Goal: Information Seeking & Learning: Learn about a topic

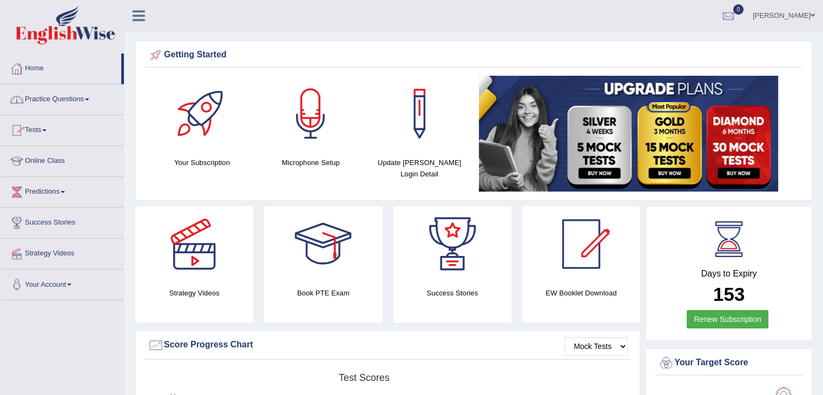
click at [47, 129] on span at bounding box center [44, 130] width 4 height 2
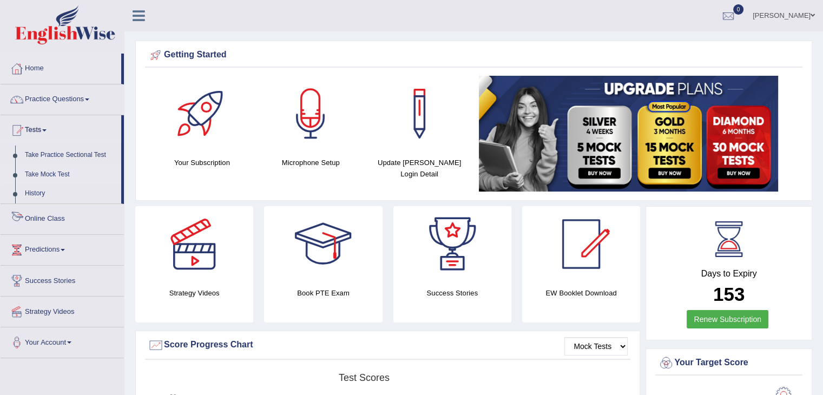
click at [50, 176] on link "Take Mock Test" at bounding box center [70, 174] width 101 height 19
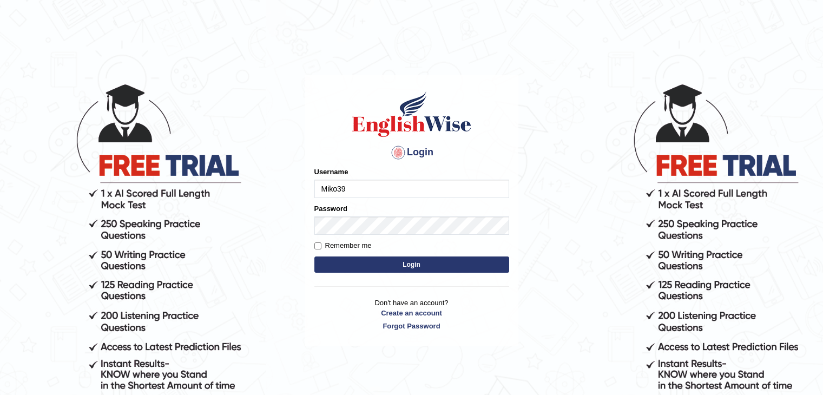
click at [399, 265] on button "Login" at bounding box center [411, 264] width 195 height 16
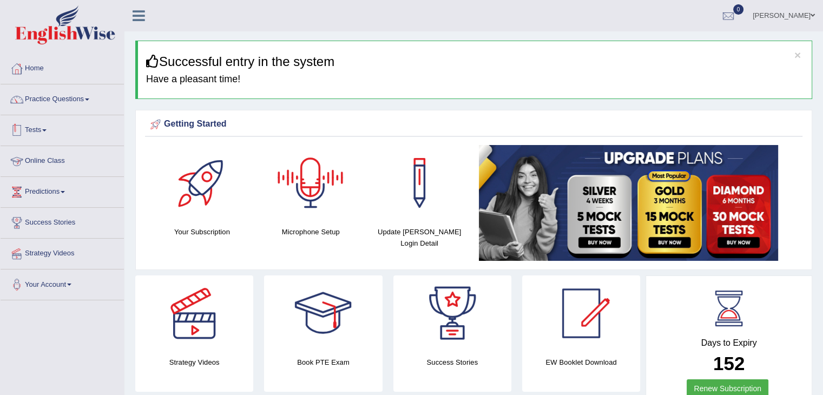
click at [47, 133] on link "Tests" at bounding box center [62, 128] width 123 height 27
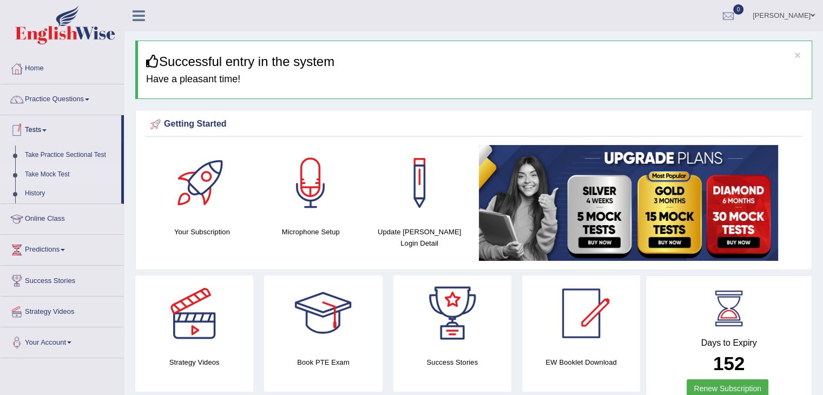
click at [64, 173] on link "Take Mock Test" at bounding box center [70, 174] width 101 height 19
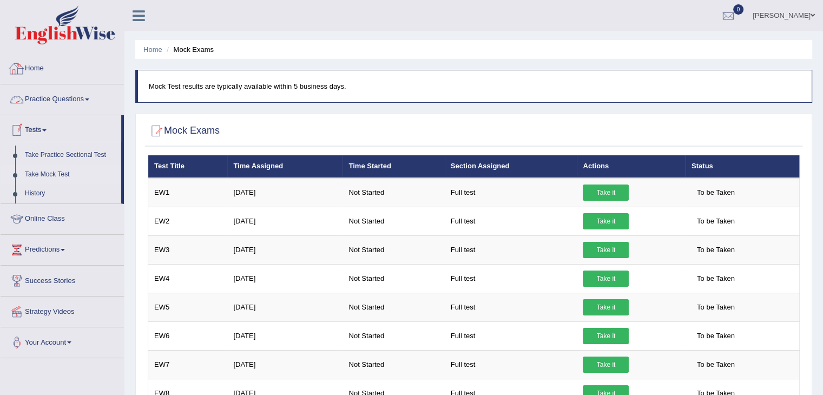
click at [41, 67] on link "Home" at bounding box center [62, 67] width 123 height 27
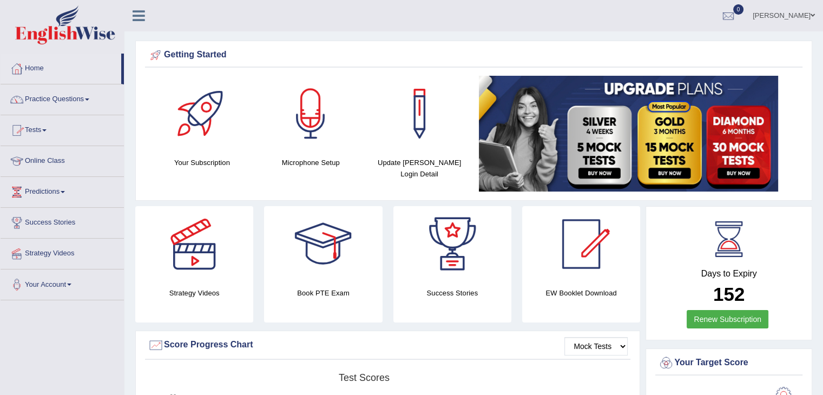
click at [88, 96] on link "Practice Questions" at bounding box center [62, 97] width 123 height 27
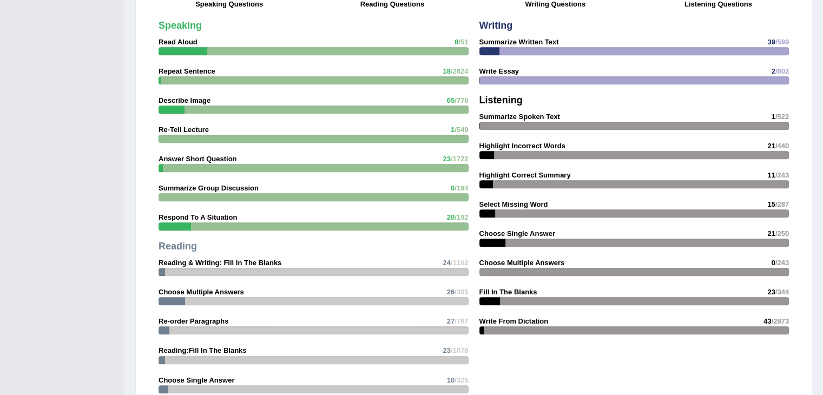
scroll to position [919, 0]
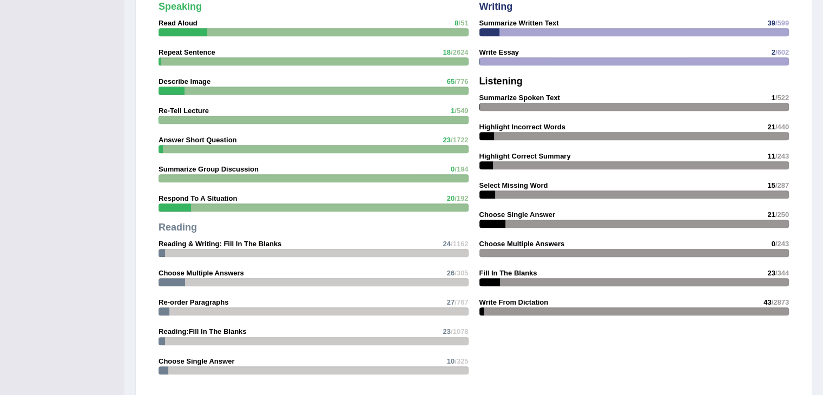
click at [531, 101] on div "Writing Summarize Written Text 39 /599 Write Essay 2 /602 Listening Summarize S…" at bounding box center [634, 161] width 321 height 330
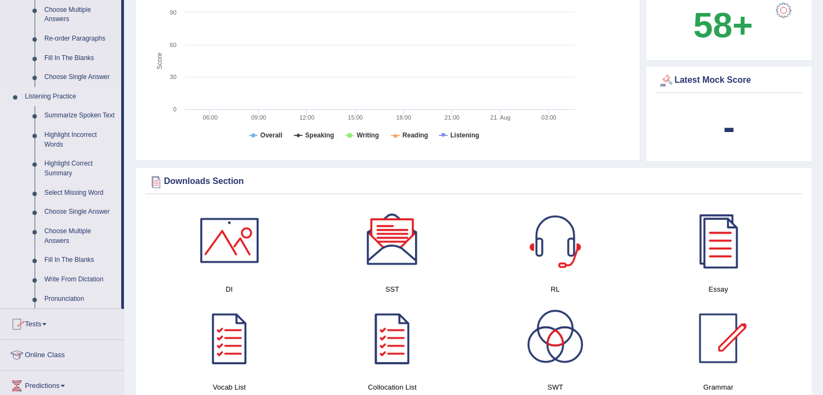
scroll to position [379, 0]
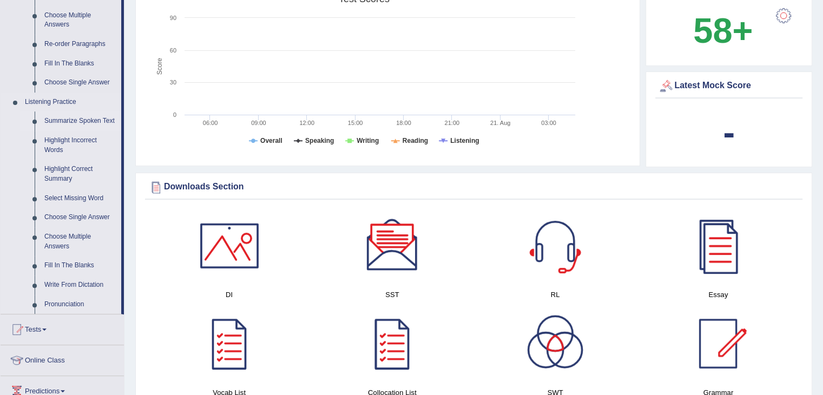
click at [94, 122] on link "Summarize Spoken Text" at bounding box center [80, 120] width 82 height 19
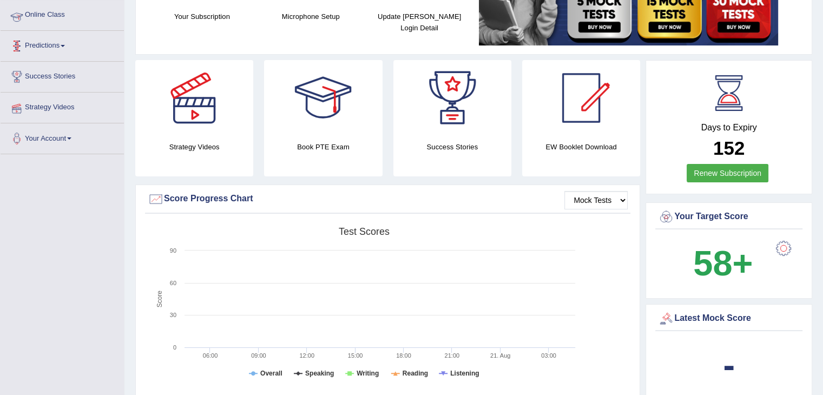
scroll to position [219, 0]
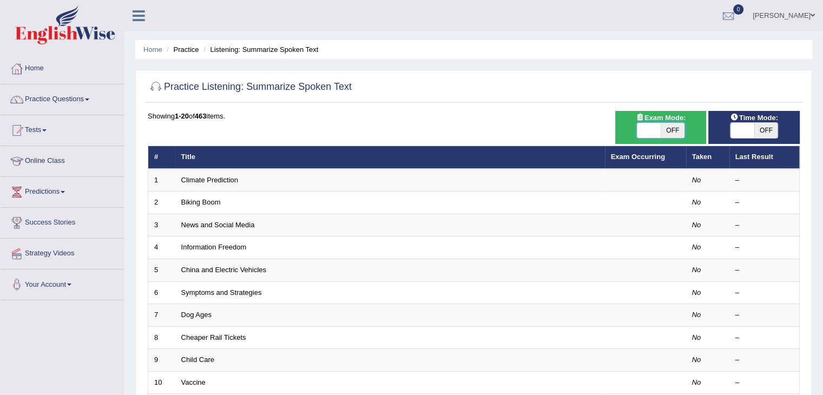
click at [657, 133] on span at bounding box center [649, 130] width 24 height 15
checkbox input "true"
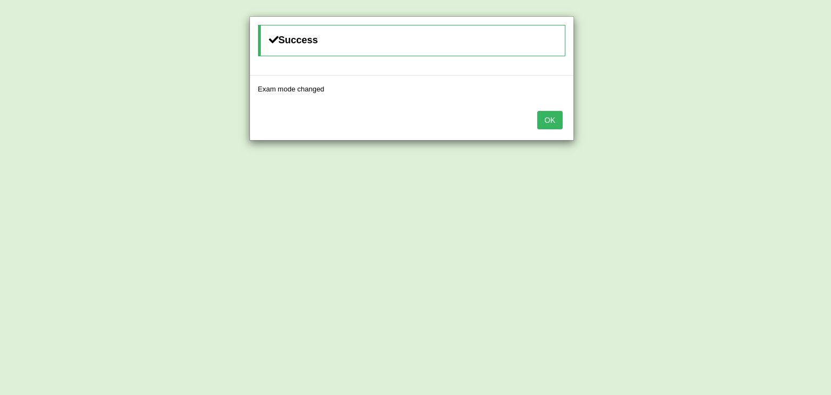
click at [730, 130] on body "Toggle navigation Home Practice Questions Speaking Practice Read Aloud Repeat S…" at bounding box center [415, 197] width 831 height 395
click at [549, 120] on button "OK" at bounding box center [553, 120] width 25 height 18
click at [550, 126] on button "OK" at bounding box center [545, 120] width 25 height 18
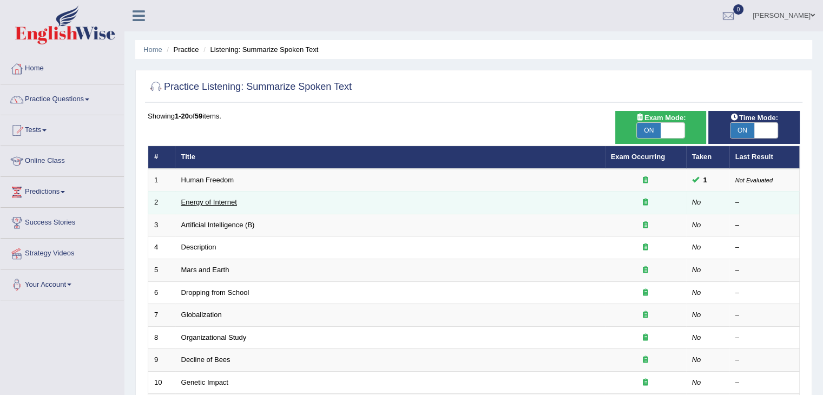
click at [227, 198] on link "Energy of Internet" at bounding box center [209, 202] width 56 height 8
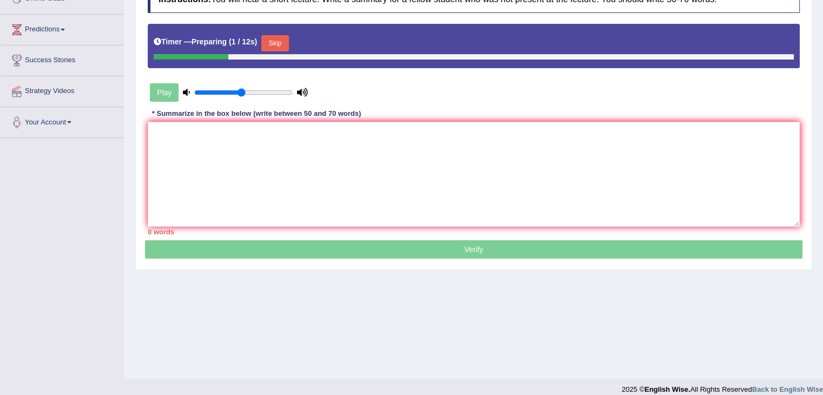
click at [240, 90] on input "range" at bounding box center [243, 92] width 98 height 9
type input "0.65"
click at [254, 90] on input "range" at bounding box center [243, 92] width 98 height 9
click at [252, 139] on textarea at bounding box center [474, 174] width 652 height 105
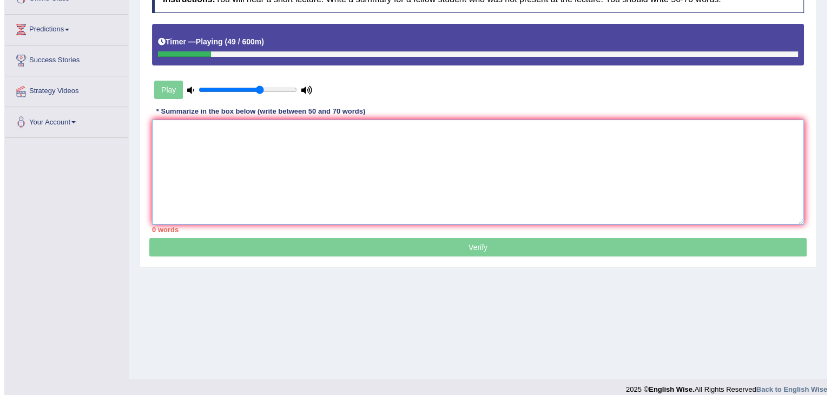
scroll to position [173, 0]
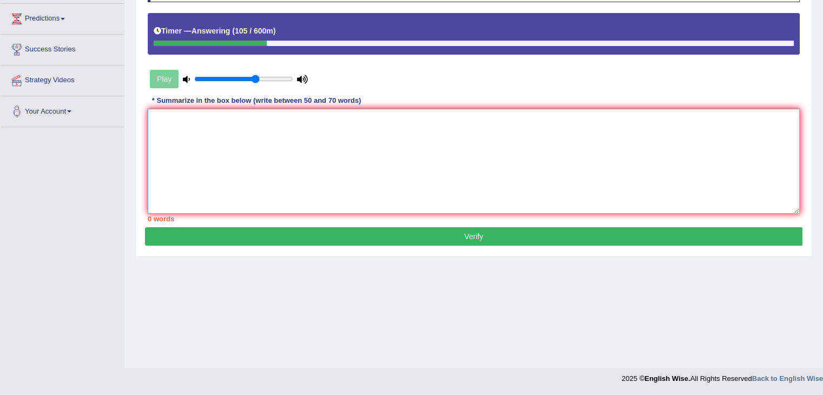
click at [321, 109] on textarea at bounding box center [474, 161] width 652 height 105
click at [329, 115] on textarea "The lecture is about Internet is the most powerful toool." at bounding box center [474, 161] width 652 height 105
click at [358, 129] on textarea "The lecture is about Internet is the most powerful tool." at bounding box center [474, 161] width 652 height 105
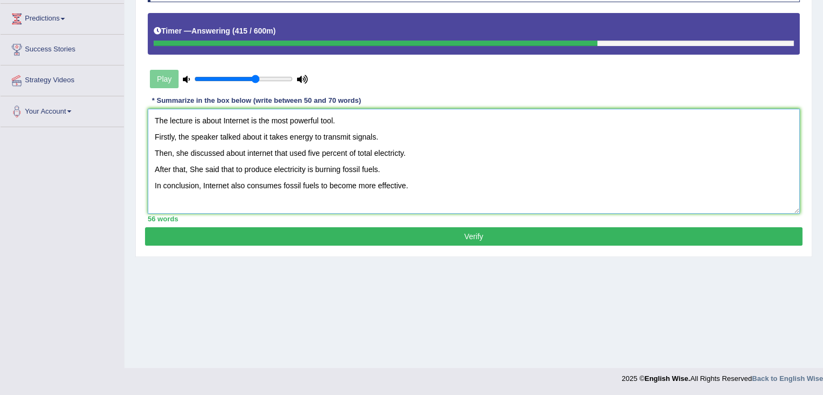
type textarea "The lecture is about Internet is the most powerful tool. Firstly, the speaker t…"
click at [466, 236] on button "Verify" at bounding box center [473, 236] width 657 height 18
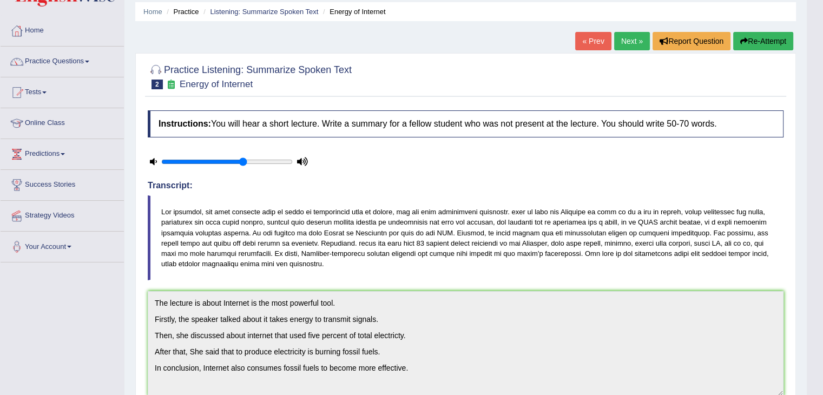
scroll to position [0, 0]
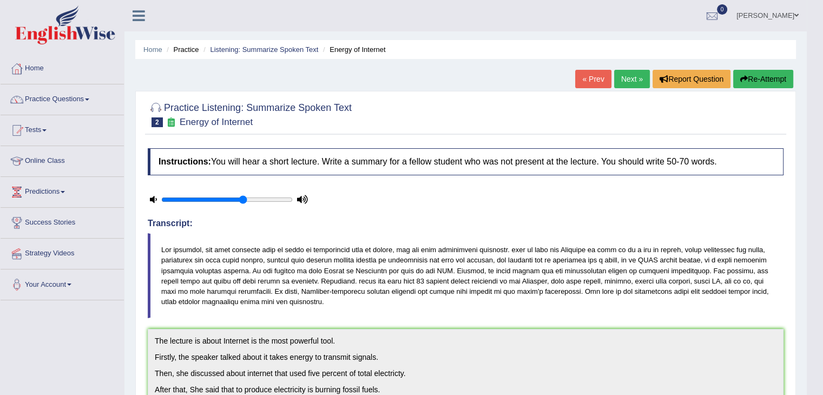
click at [622, 78] on link "Next »" at bounding box center [632, 79] width 36 height 18
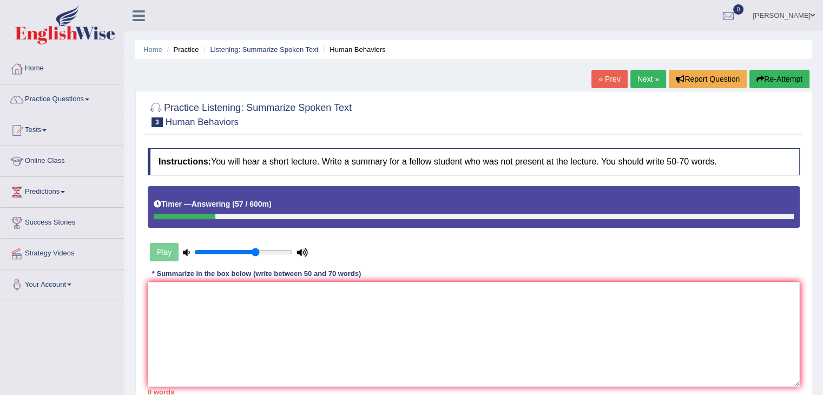
click at [320, 316] on textarea at bounding box center [474, 334] width 652 height 105
click at [789, 69] on div "Home Practice Listening: Summarize Spoken Text Human Behaviors « Prev Next » Re…" at bounding box center [473, 270] width 698 height 541
click at [785, 75] on button "Re-Attempt" at bounding box center [779, 79] width 60 height 18
click at [780, 77] on button "Re-Attempt" at bounding box center [779, 79] width 60 height 18
click at [328, 301] on textarea at bounding box center [474, 334] width 652 height 105
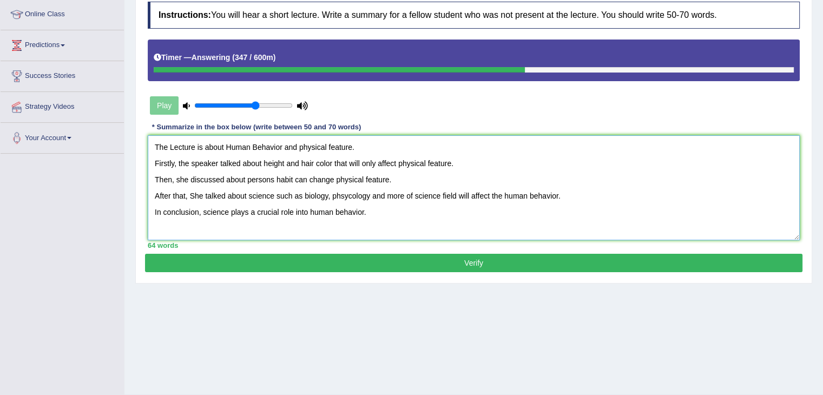
scroll to position [173, 0]
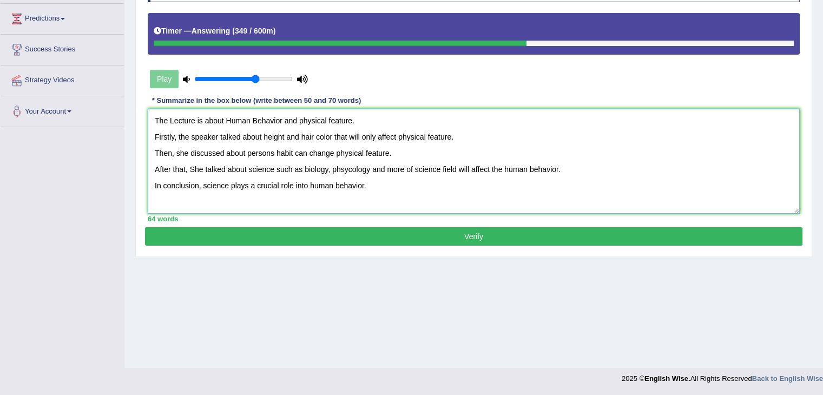
type textarea "The Lecture is about Human Behavior and physical feature. Firstly, the speaker …"
click at [398, 238] on button "Verify" at bounding box center [473, 236] width 657 height 18
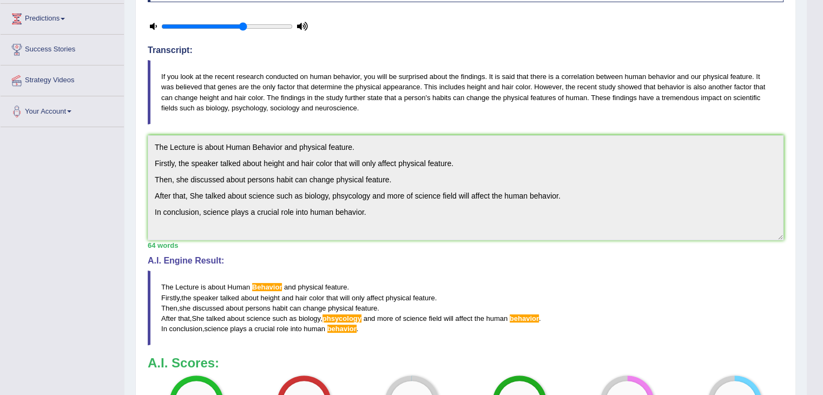
scroll to position [281, 0]
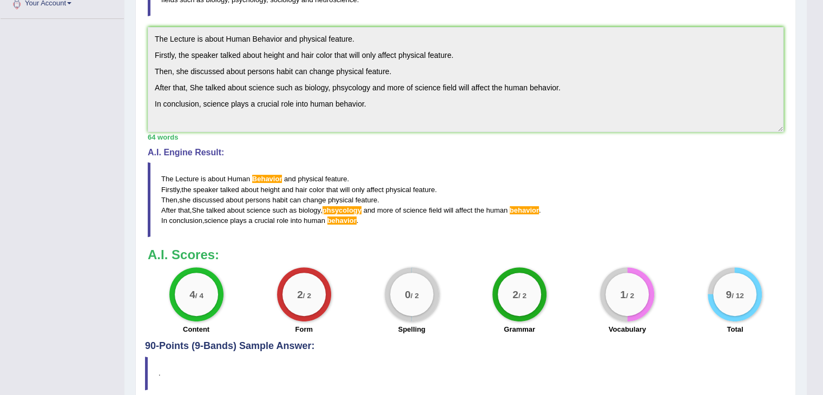
click at [519, 206] on span "behavior" at bounding box center [523, 210] width 29 height 8
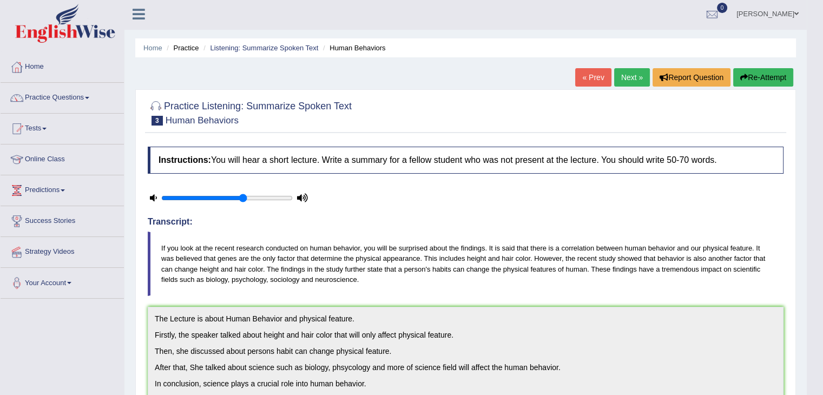
scroll to position [0, 0]
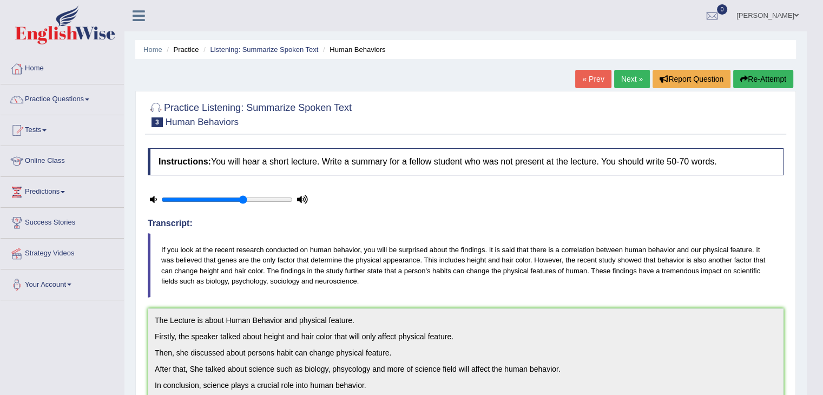
click at [624, 81] on link "Next »" at bounding box center [632, 79] width 36 height 18
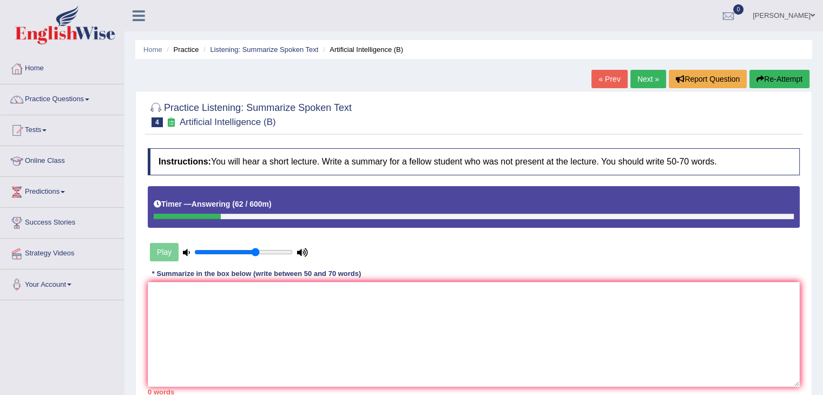
click at [778, 77] on button "Re-Attempt" at bounding box center [779, 79] width 60 height 18
click at [409, 323] on textarea at bounding box center [474, 334] width 652 height 105
type textarea "0"
type textarea "t"
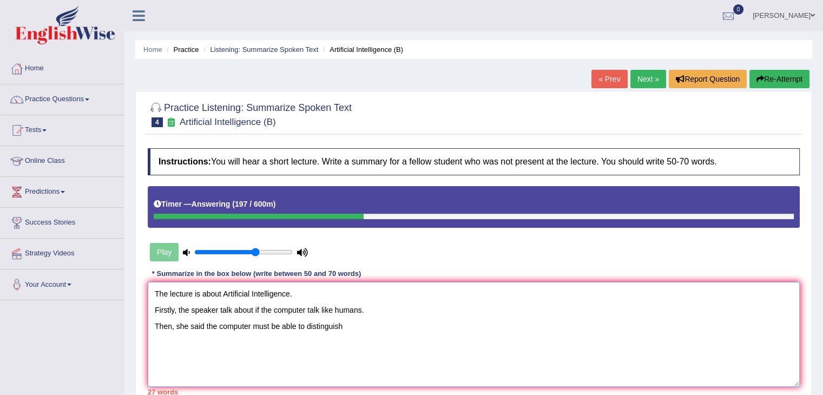
click at [375, 321] on textarea "The lecture is about Artificial Intelligence. Firstly, the speaker talk about i…" at bounding box center [474, 334] width 652 height 105
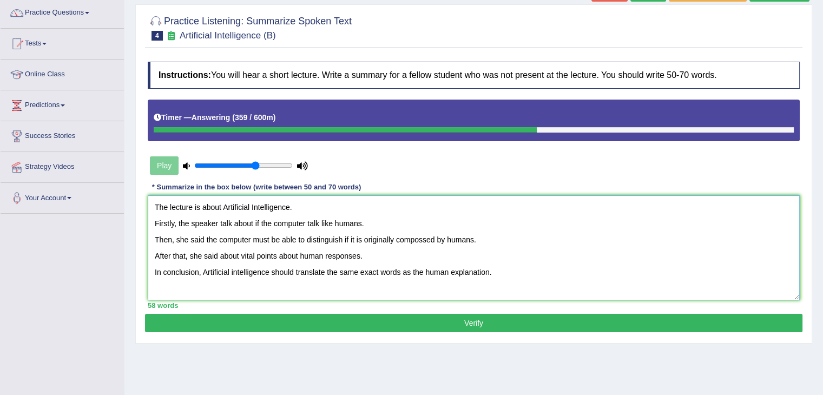
scroll to position [173, 0]
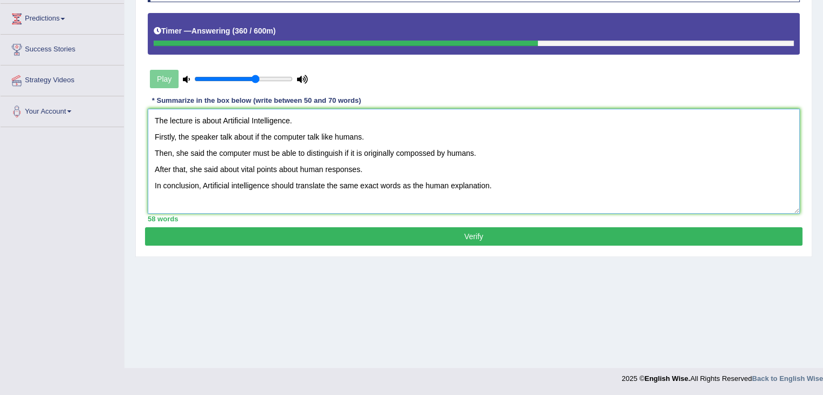
type textarea "The lecture is about Artificial Intelligence. Firstly, the speaker talk about i…"
click at [465, 239] on button "Verify" at bounding box center [473, 236] width 657 height 18
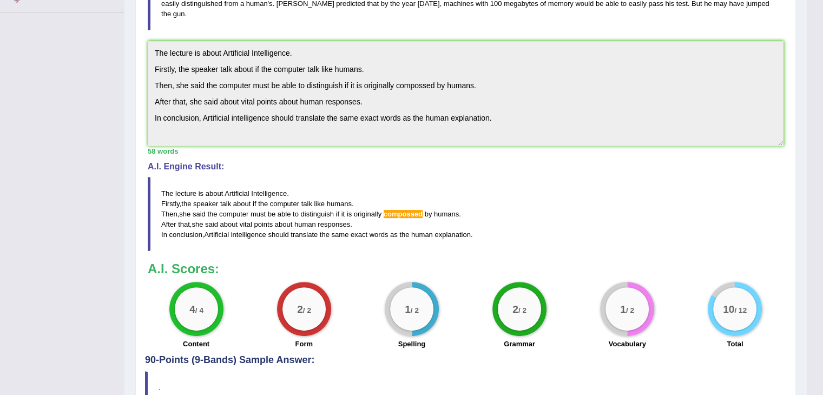
scroll to position [67, 0]
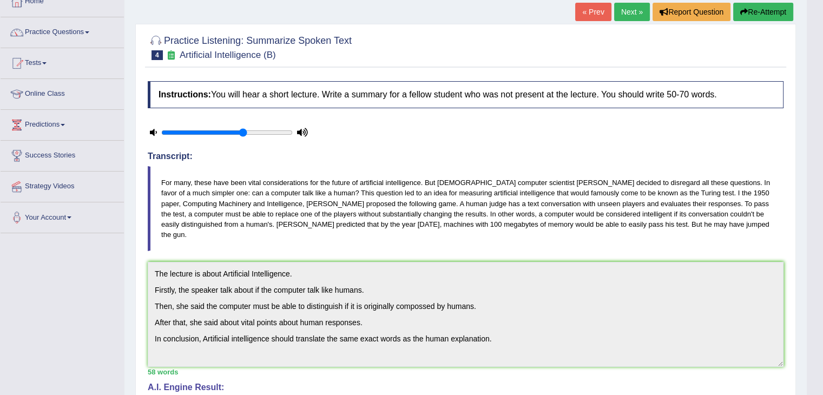
click at [630, 16] on link "Next »" at bounding box center [632, 12] width 36 height 18
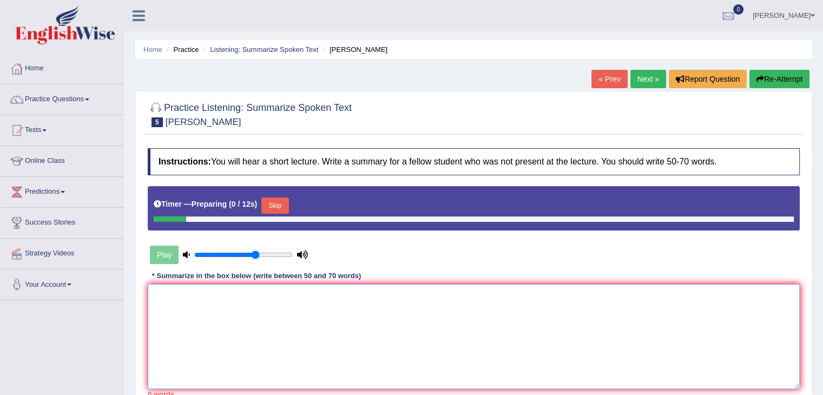
click at [330, 313] on textarea at bounding box center [474, 336] width 652 height 105
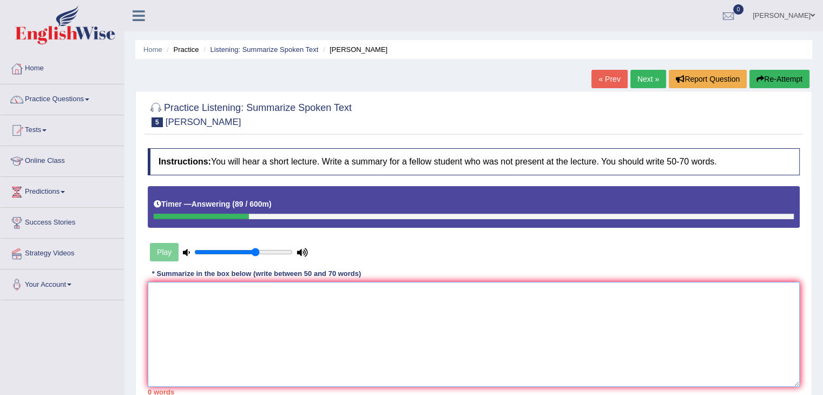
type textarea "T"
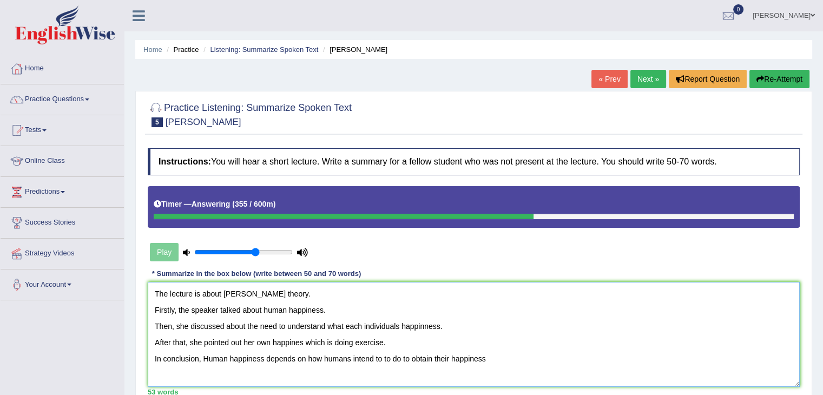
click at [421, 340] on textarea "The lecture is about Aristotle theory. Firstly, the speaker talked about human …" at bounding box center [474, 334] width 652 height 105
click at [500, 361] on textarea "The lecture is about Aristotle theory. Firstly, the speaker talked about human …" at bounding box center [474, 334] width 652 height 105
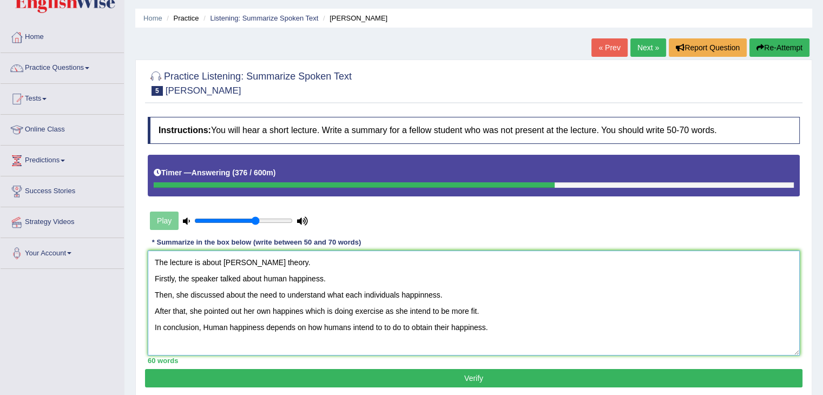
scroll to position [108, 0]
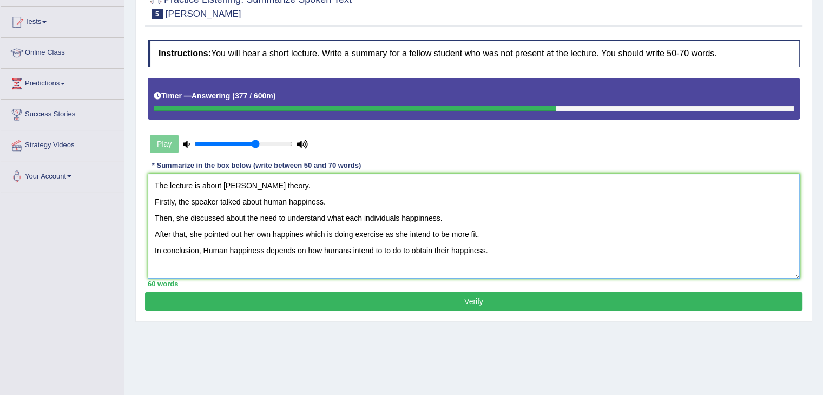
type textarea "The lecture is about Aristotle theory. Firstly, the speaker talked about human …"
click at [450, 306] on button "Verify" at bounding box center [473, 301] width 657 height 18
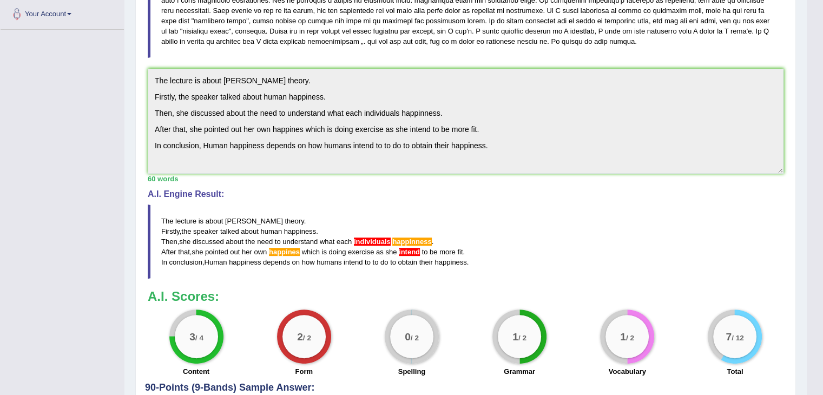
scroll to position [0, 0]
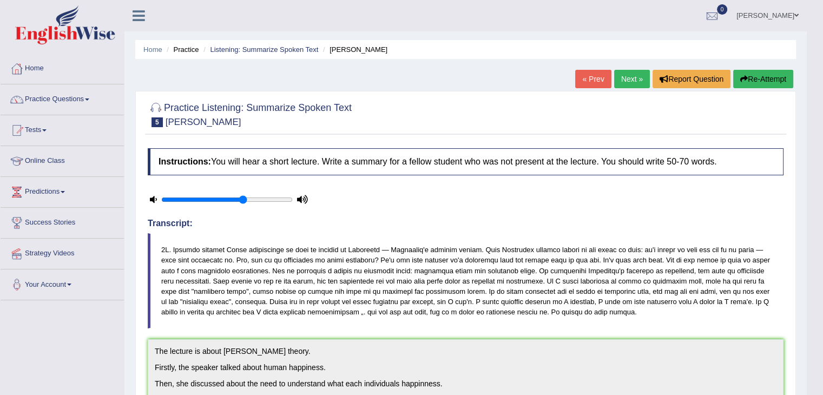
click at [630, 80] on link "Next »" at bounding box center [632, 79] width 36 height 18
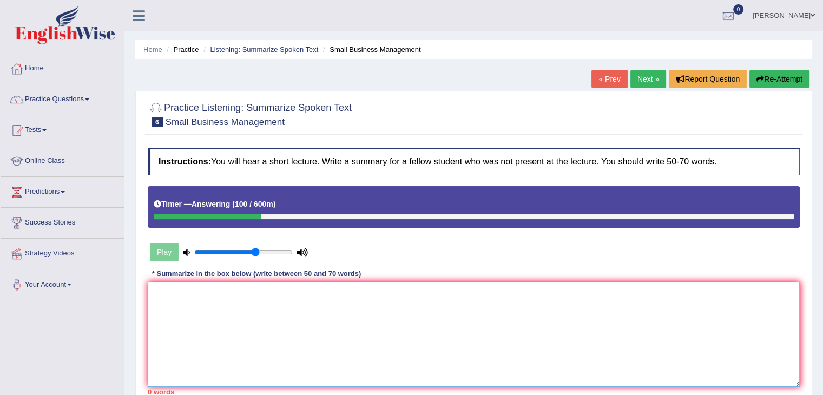
click at [262, 292] on textarea at bounding box center [474, 334] width 652 height 105
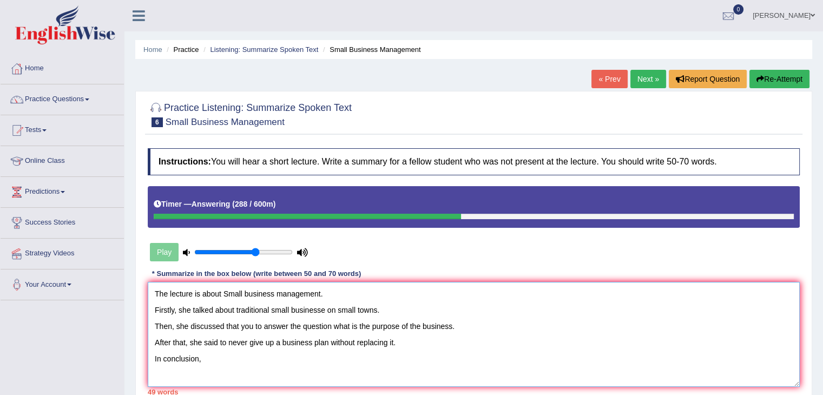
click at [324, 307] on textarea "The lecture is about Small business management. Firstly, she talked about tradi…" at bounding box center [474, 334] width 652 height 105
click at [424, 364] on textarea "The lecture is about Small business management. Firstly, she talked about tradi…" at bounding box center [474, 334] width 652 height 105
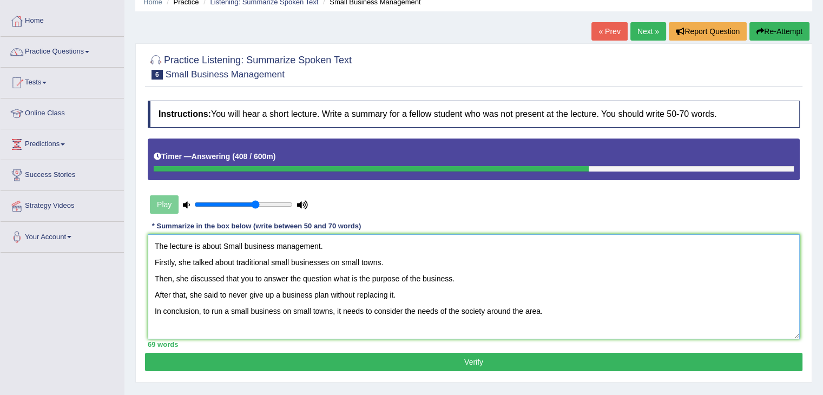
scroll to position [162, 0]
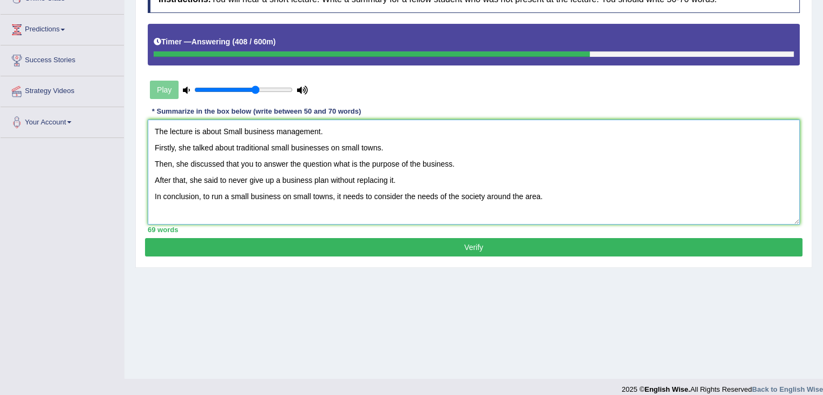
type textarea "The lecture is about Small business management. Firstly, she talked about tradi…"
click at [471, 245] on button "Verify" at bounding box center [473, 247] width 657 height 18
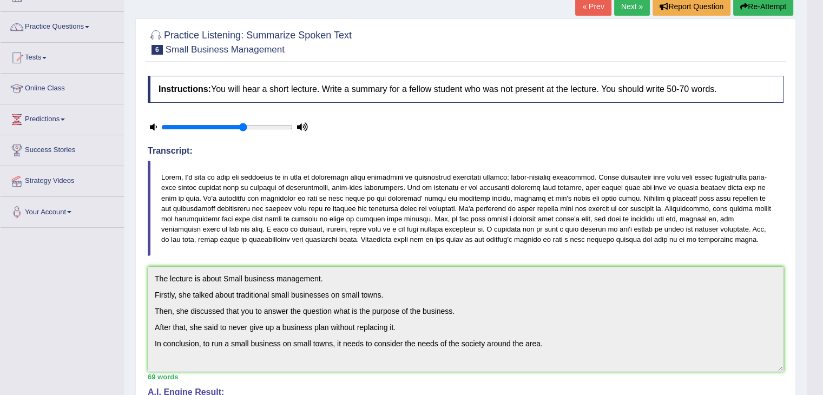
scroll to position [0, 0]
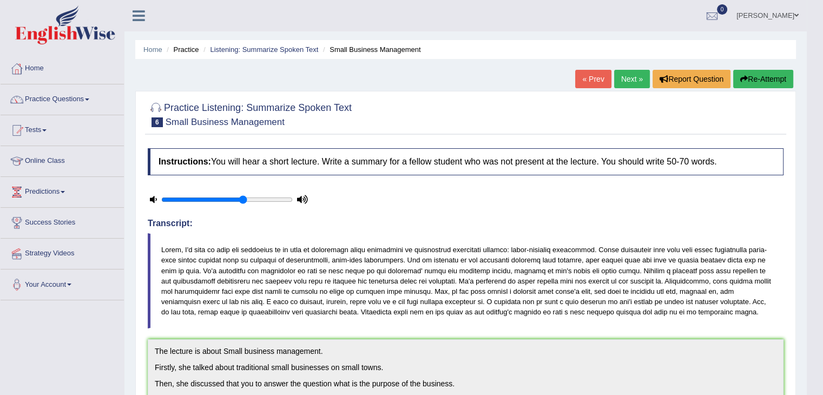
click at [640, 77] on link "Next »" at bounding box center [632, 79] width 36 height 18
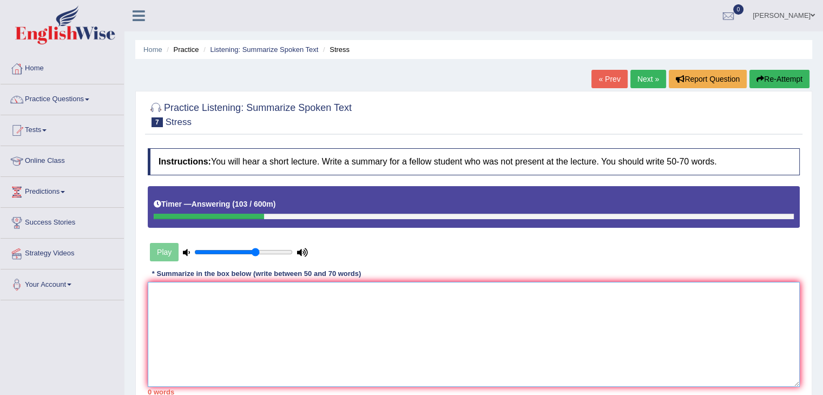
click at [203, 287] on textarea at bounding box center [474, 334] width 652 height 105
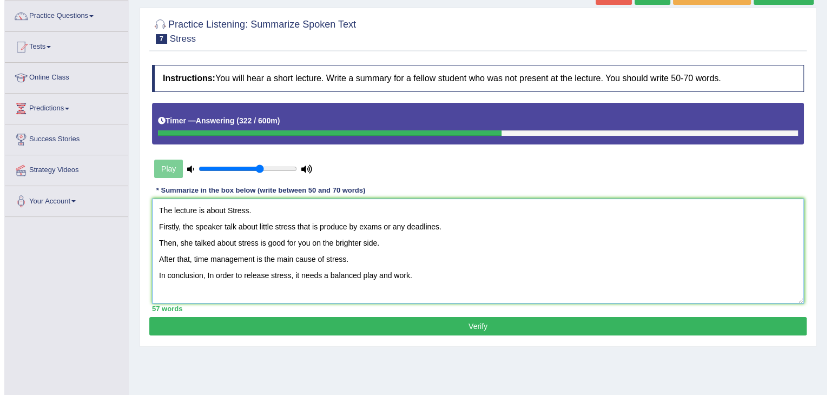
scroll to position [173, 0]
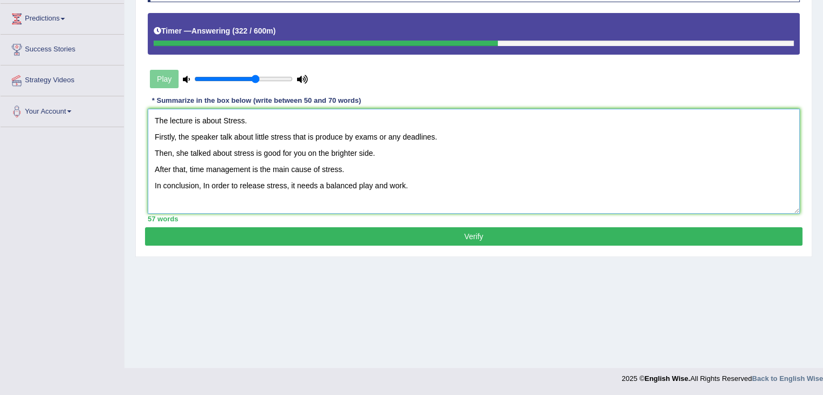
type textarea "The lecture is about Stress. Firstly, the speaker talk about little stress that…"
click at [389, 234] on button "Verify" at bounding box center [473, 236] width 657 height 18
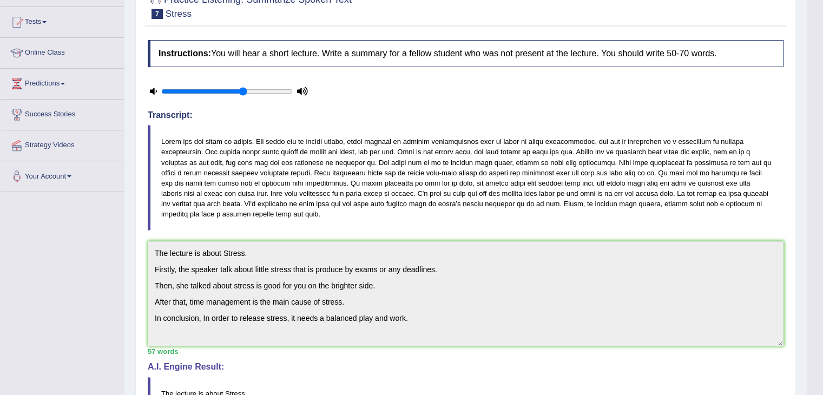
scroll to position [54, 0]
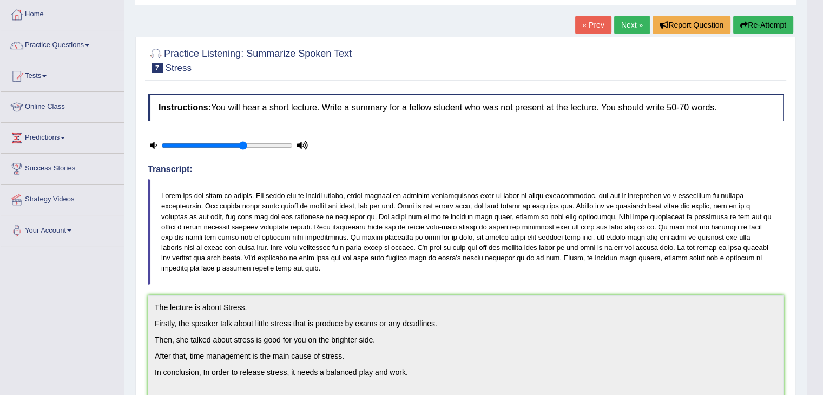
click at [625, 21] on link "Next »" at bounding box center [632, 25] width 36 height 18
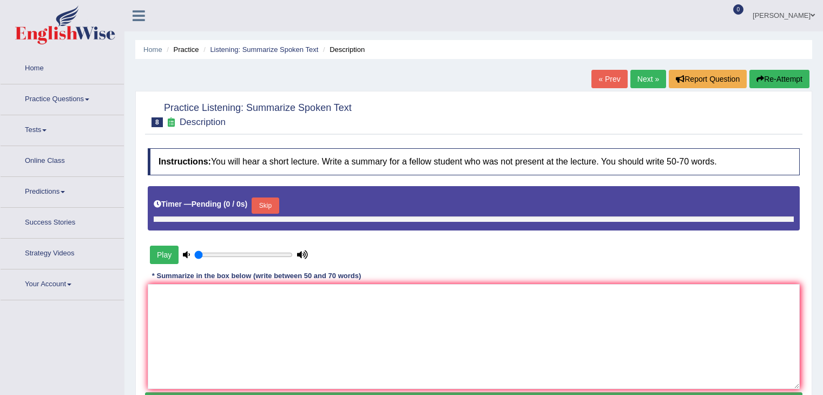
type input "0.65"
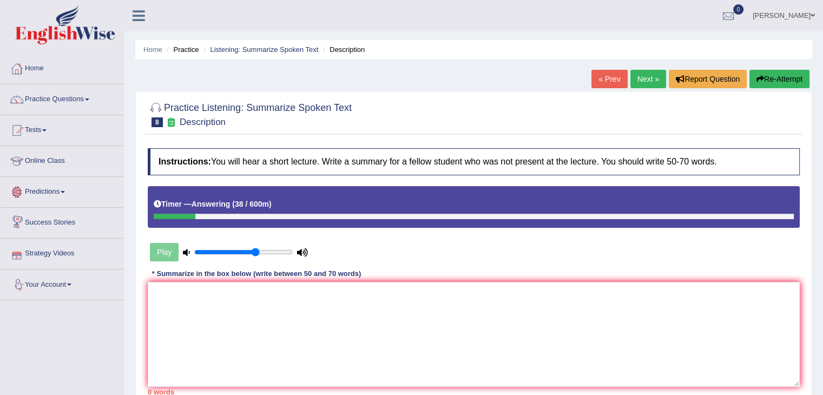
click at [776, 74] on button "Re-Attempt" at bounding box center [779, 79] width 60 height 18
drag, startPoint x: 236, startPoint y: 291, endPoint x: 236, endPoint y: 281, distance: 9.7
click at [236, 282] on textarea at bounding box center [474, 334] width 652 height 105
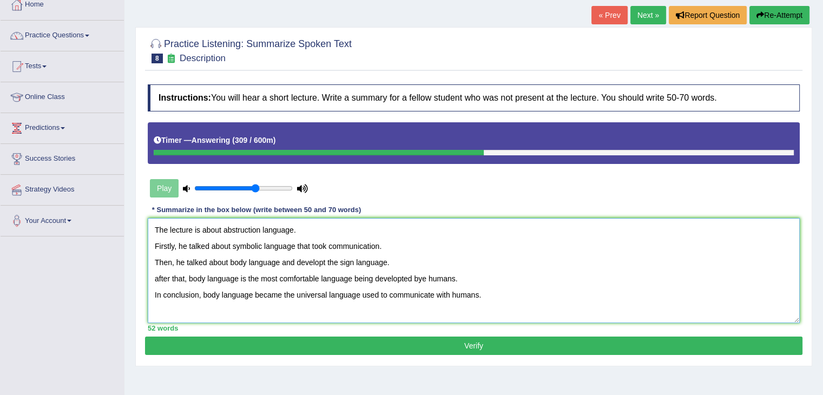
scroll to position [162, 0]
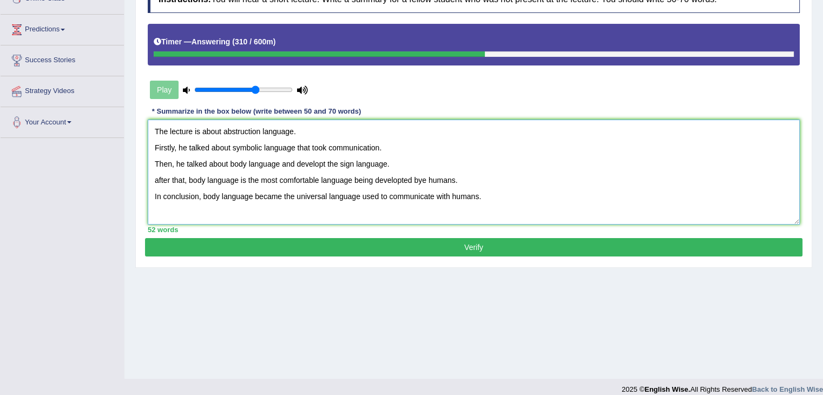
type textarea "The lecture is about abstruction language. Firstly, he talked about symbolic la…"
click at [499, 240] on button "Verify" at bounding box center [473, 247] width 657 height 18
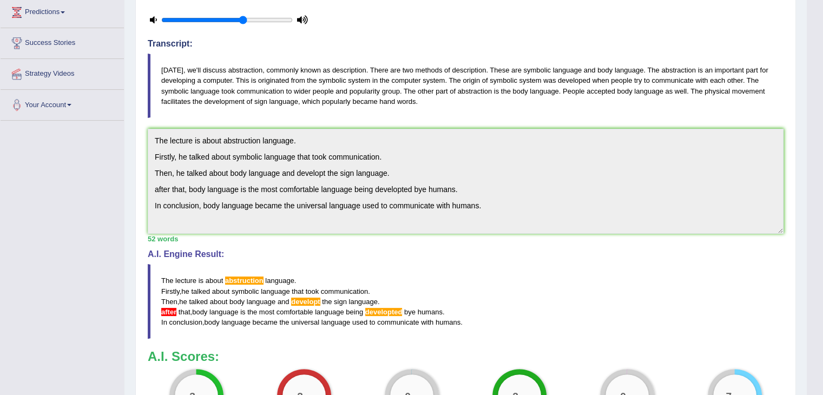
scroll to position [56, 0]
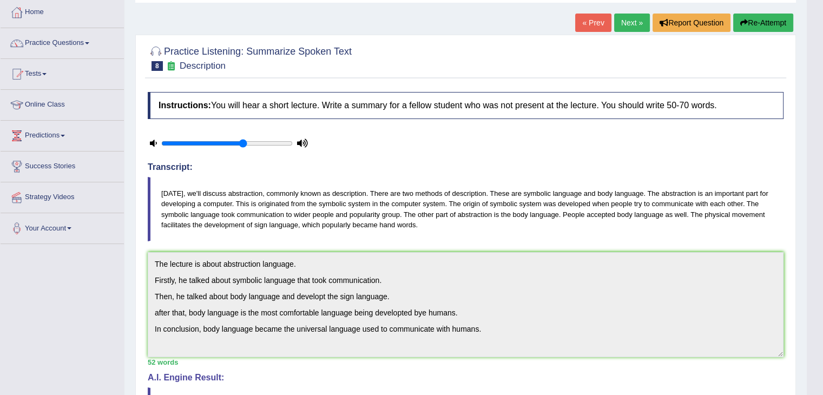
click at [615, 25] on link "Next »" at bounding box center [632, 23] width 36 height 18
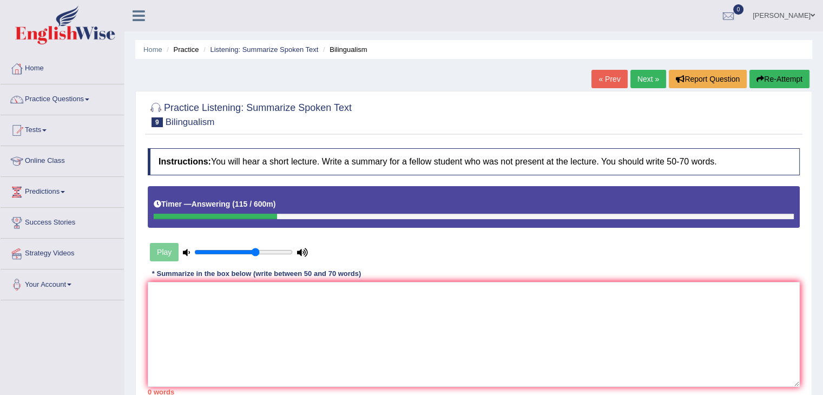
click at [787, 76] on button "Re-Attempt" at bounding box center [779, 79] width 60 height 18
click at [266, 314] on textarea at bounding box center [474, 334] width 652 height 105
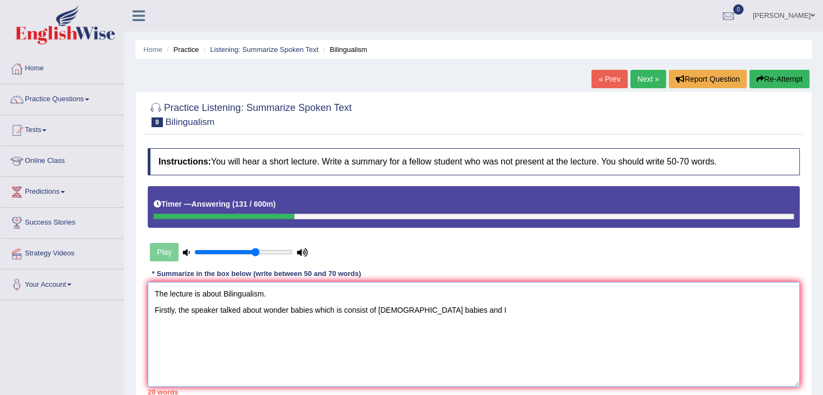
click at [381, 308] on textarea "The lecture is about Bilingualism. Firstly, the speaker talked about wonder bab…" at bounding box center [474, 334] width 652 height 105
click at [472, 311] on textarea "The lecture is about Bilingualism. Firstly, the speaker talked about wonder bab…" at bounding box center [474, 334] width 652 height 105
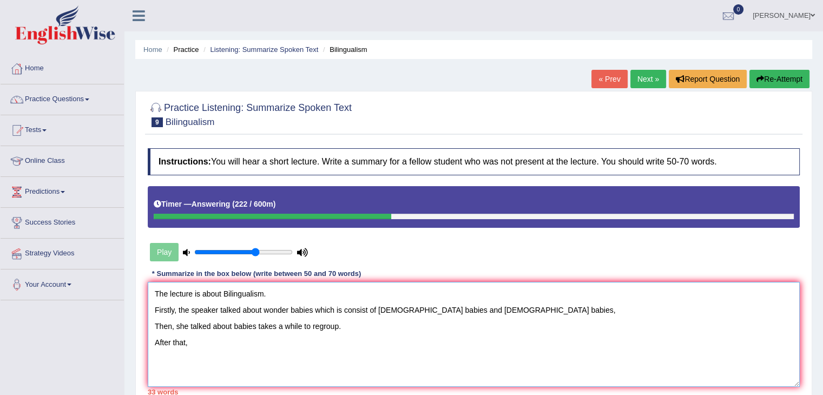
drag, startPoint x: 177, startPoint y: 325, endPoint x: 255, endPoint y: 330, distance: 78.1
click at [260, 329] on textarea "The lecture is about Bilingualism. Firstly, the speaker talked about wonder bab…" at bounding box center [474, 334] width 652 height 105
click at [246, 329] on textarea "The lecture is about Bilingualism. Firstly, the speaker talked about wonder bab…" at bounding box center [474, 334] width 652 height 105
drag, startPoint x: 233, startPoint y: 326, endPoint x: 354, endPoint y: 323, distance: 120.6
click at [354, 323] on textarea "The lecture is about Bilingualism. Firstly, the speaker talked about wonder bab…" at bounding box center [474, 334] width 652 height 105
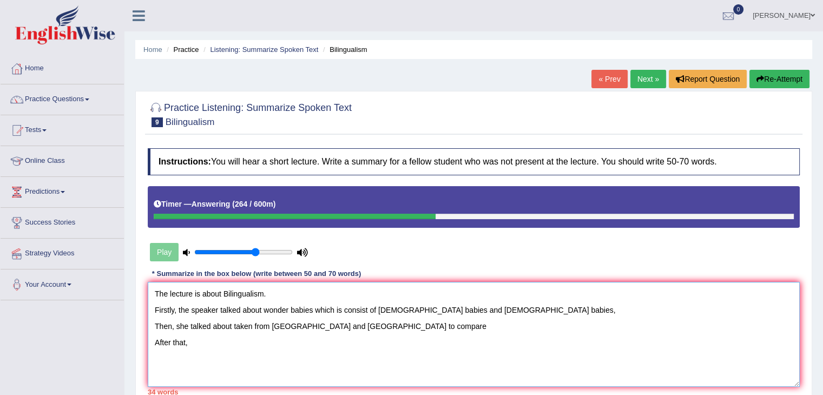
click at [281, 349] on textarea "The lecture is about Bilingualism. Firstly, the speaker talked about wonder bab…" at bounding box center [474, 334] width 652 height 105
click at [249, 327] on textarea "The lecture is about Bilingualism. Firstly, the speaker talked about wonder bab…" at bounding box center [474, 334] width 652 height 105
click at [414, 323] on textarea "The lecture is about Bilingualism. Firstly, the speaker talked about wonder bab…" at bounding box center [474, 334] width 652 height 105
click at [295, 327] on textarea "The lecture is about Bilingualism. Firstly, the speaker talked about wonder bab…" at bounding box center [474, 334] width 652 height 105
click at [446, 329] on textarea "The lecture is about Bilingualism. Firstly, the speaker talked about wonder bab…" at bounding box center [474, 334] width 652 height 105
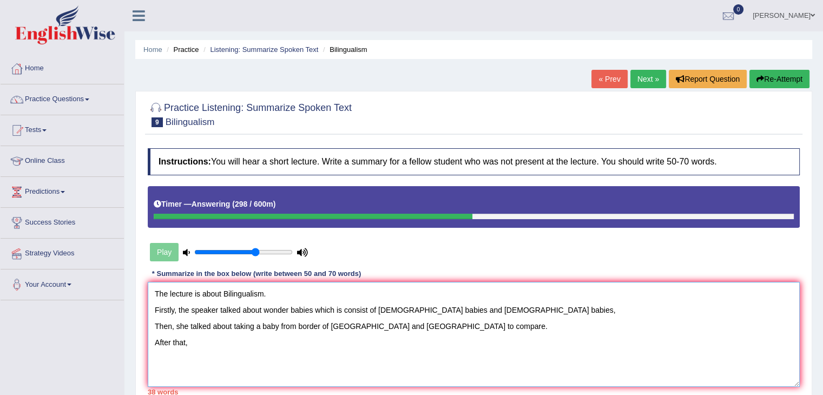
click at [234, 339] on textarea "The lecture is about Bilingualism. Firstly, the speaker talked about wonder bab…" at bounding box center [474, 334] width 652 height 105
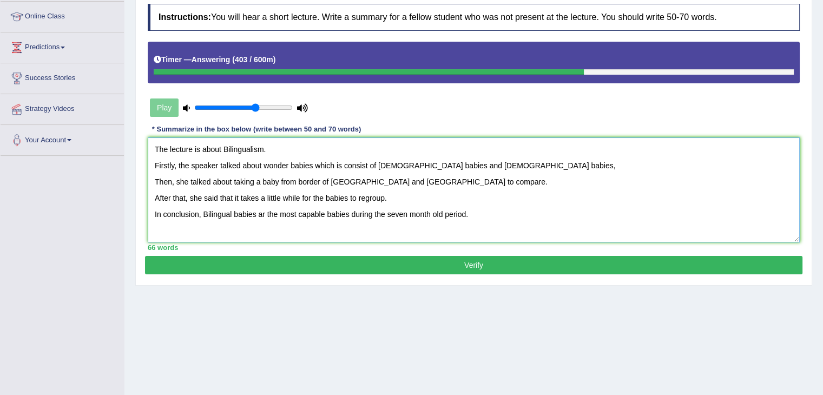
scroll to position [173, 0]
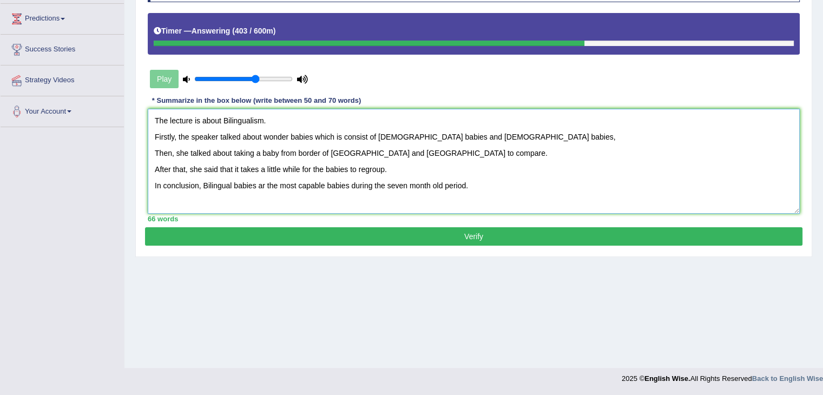
type textarea "The lecture is about Bilingualism. Firstly, the speaker talked about wonder bab…"
click at [541, 239] on button "Verify" at bounding box center [473, 236] width 657 height 18
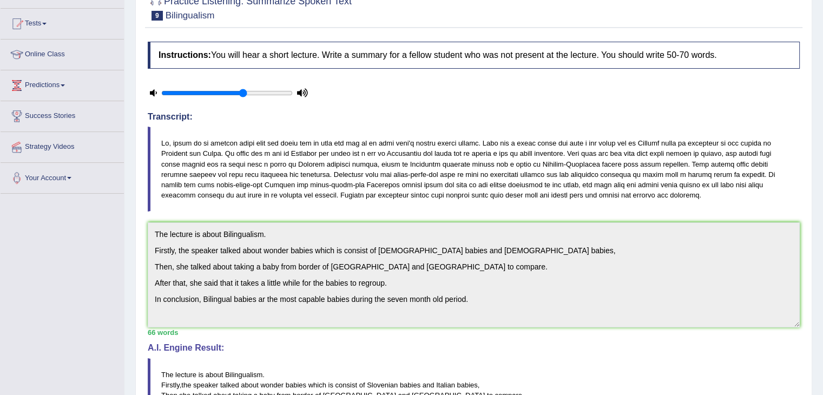
scroll to position [0, 0]
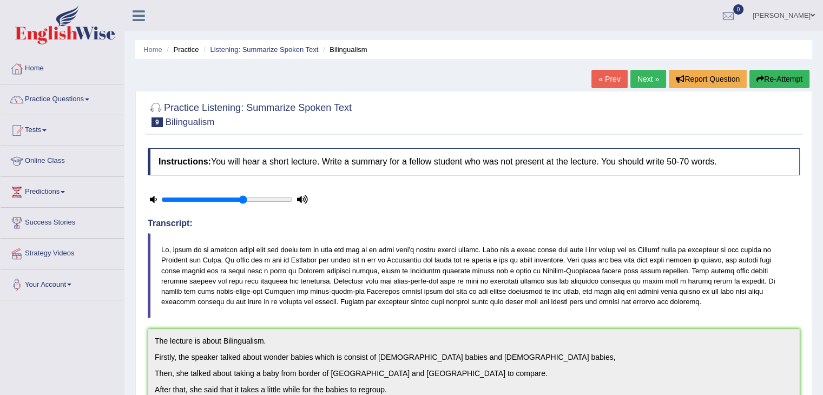
click at [640, 78] on link "Next »" at bounding box center [648, 79] width 36 height 18
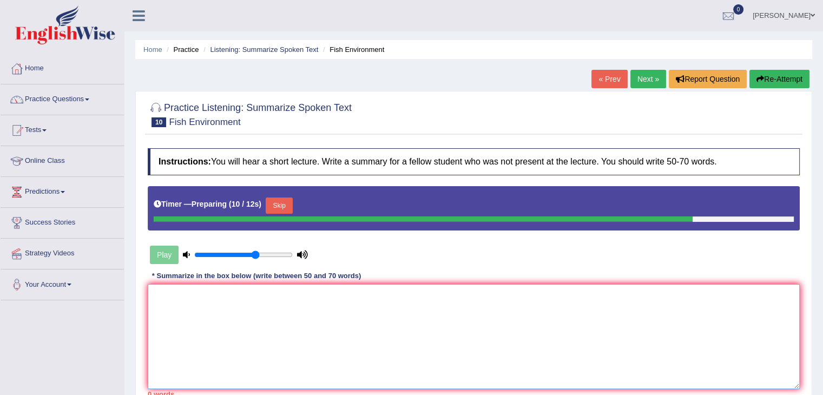
click at [185, 293] on textarea at bounding box center [474, 336] width 652 height 105
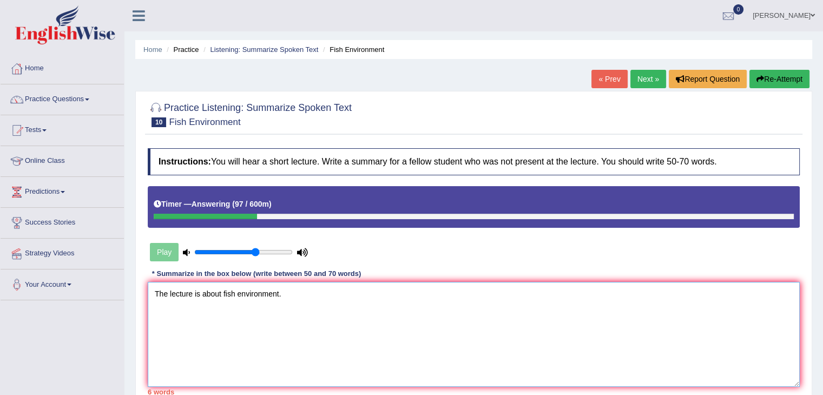
click at [194, 317] on textarea "The lecture is about fish environment." at bounding box center [474, 334] width 652 height 105
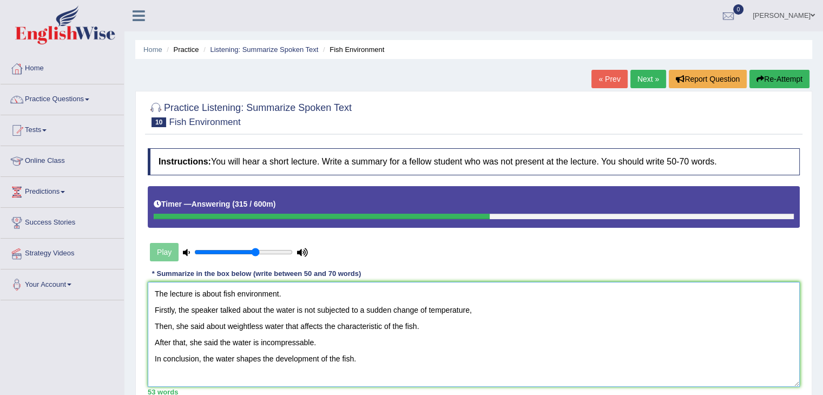
scroll to position [162, 0]
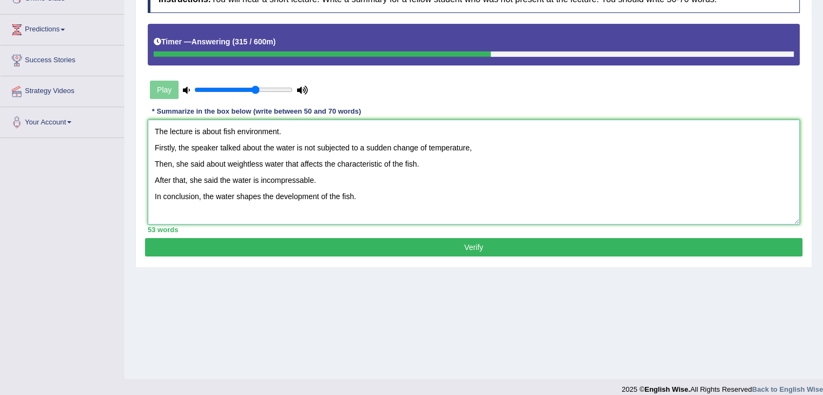
type textarea "The lecture is about fish environment. Firstly, the speaker talked about the wa…"
click at [355, 243] on button "Verify" at bounding box center [473, 247] width 657 height 18
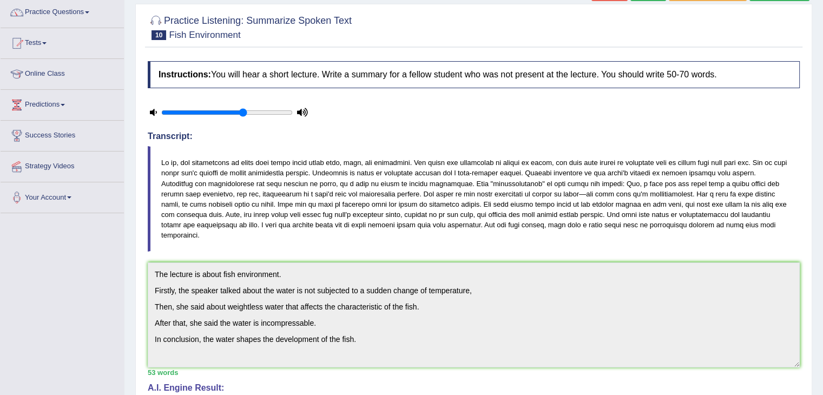
scroll to position [0, 0]
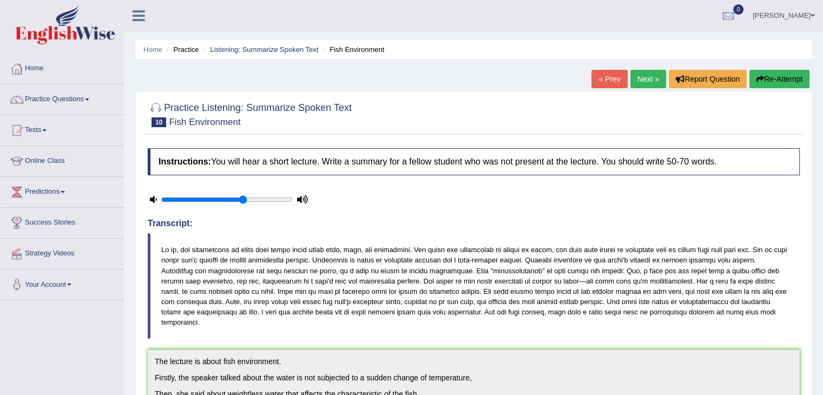
click at [645, 83] on link "Next »" at bounding box center [648, 79] width 36 height 18
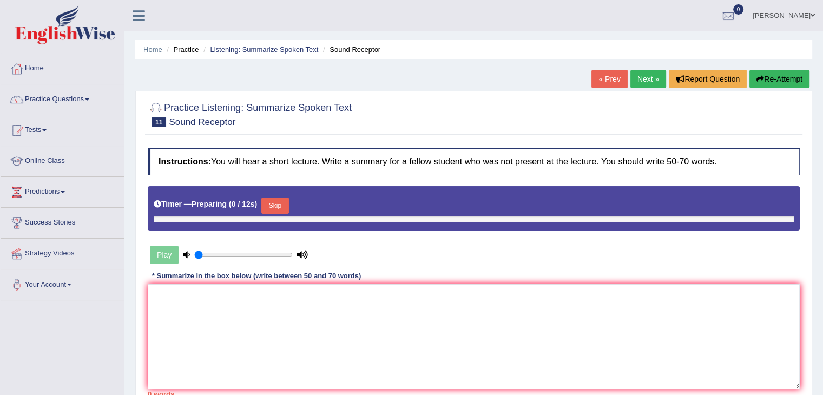
type input "0.65"
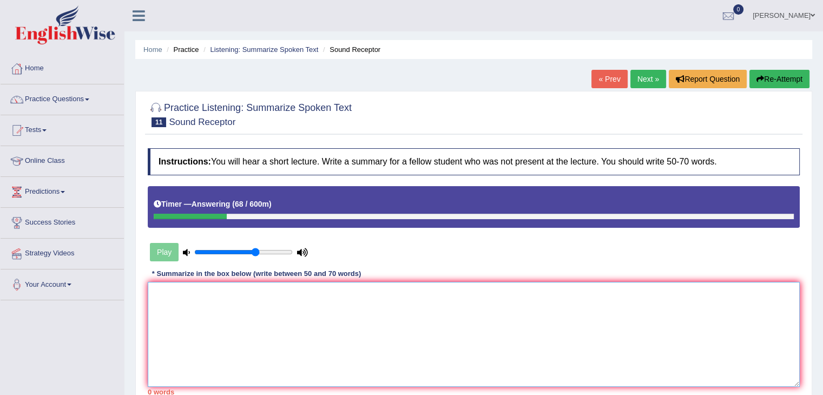
click at [230, 295] on textarea at bounding box center [474, 334] width 652 height 105
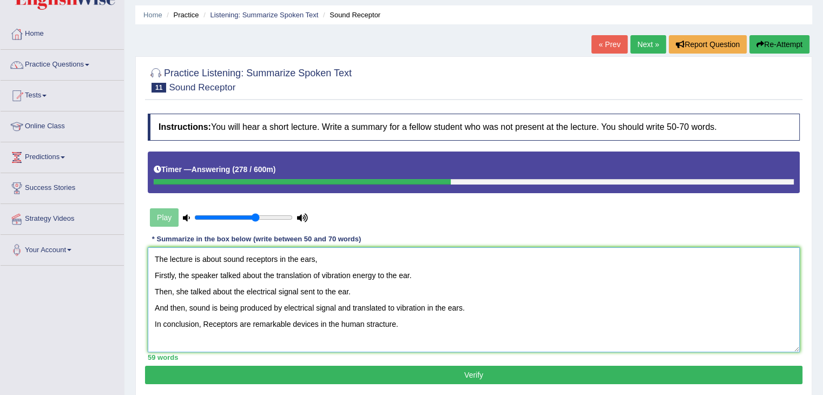
scroll to position [108, 0]
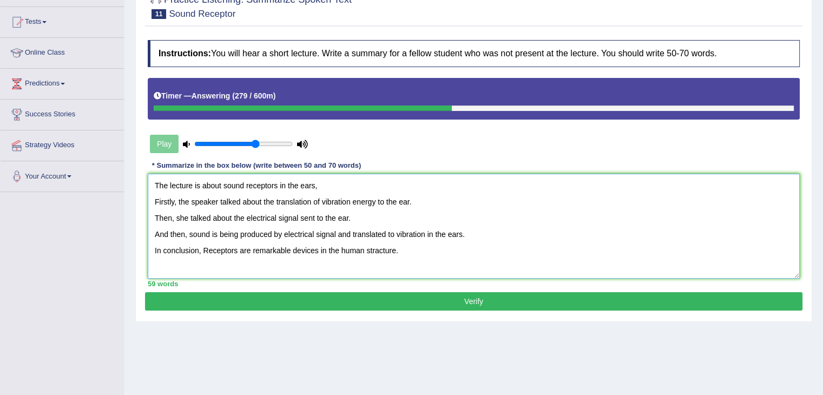
type textarea "The lecture is about sound receptors in the ears, Firstly, the speaker talked a…"
click at [483, 304] on button "Verify" at bounding box center [473, 301] width 657 height 18
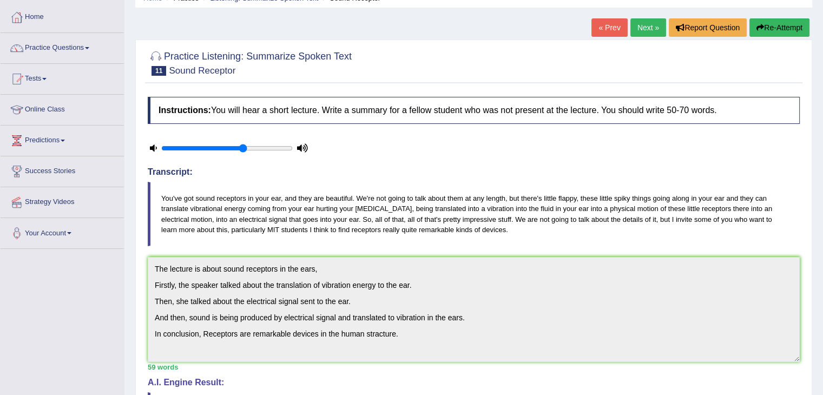
scroll to position [0, 0]
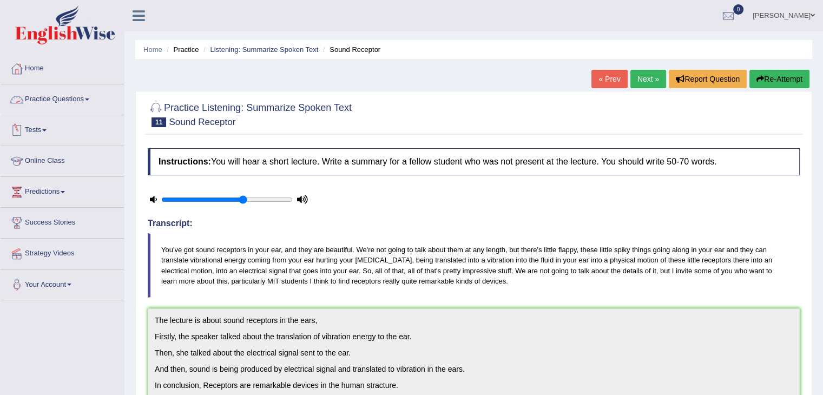
click at [89, 100] on span at bounding box center [87, 99] width 4 height 2
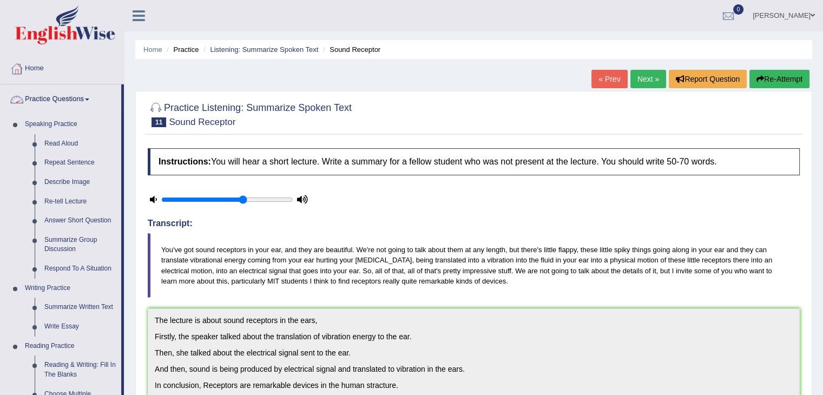
click at [88, 99] on link "Practice Questions" at bounding box center [61, 97] width 121 height 27
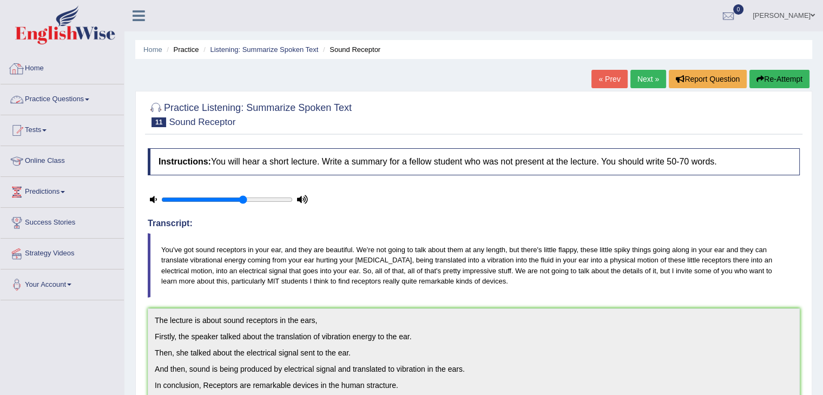
click at [41, 72] on link "Home" at bounding box center [62, 67] width 123 height 27
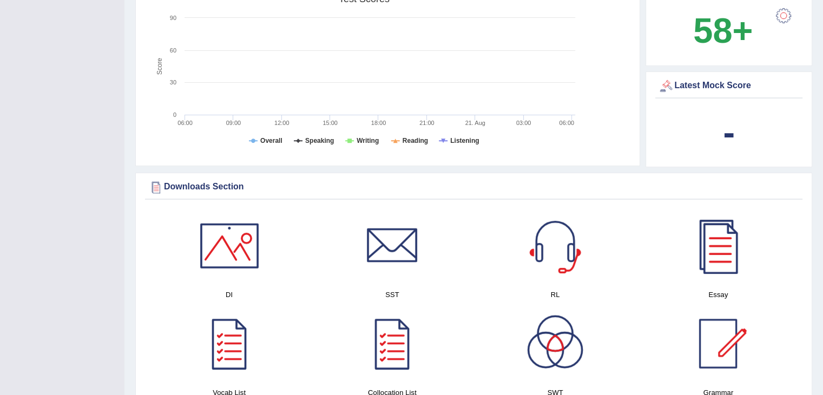
scroll to position [325, 0]
